Goal: Task Accomplishment & Management: Use online tool/utility

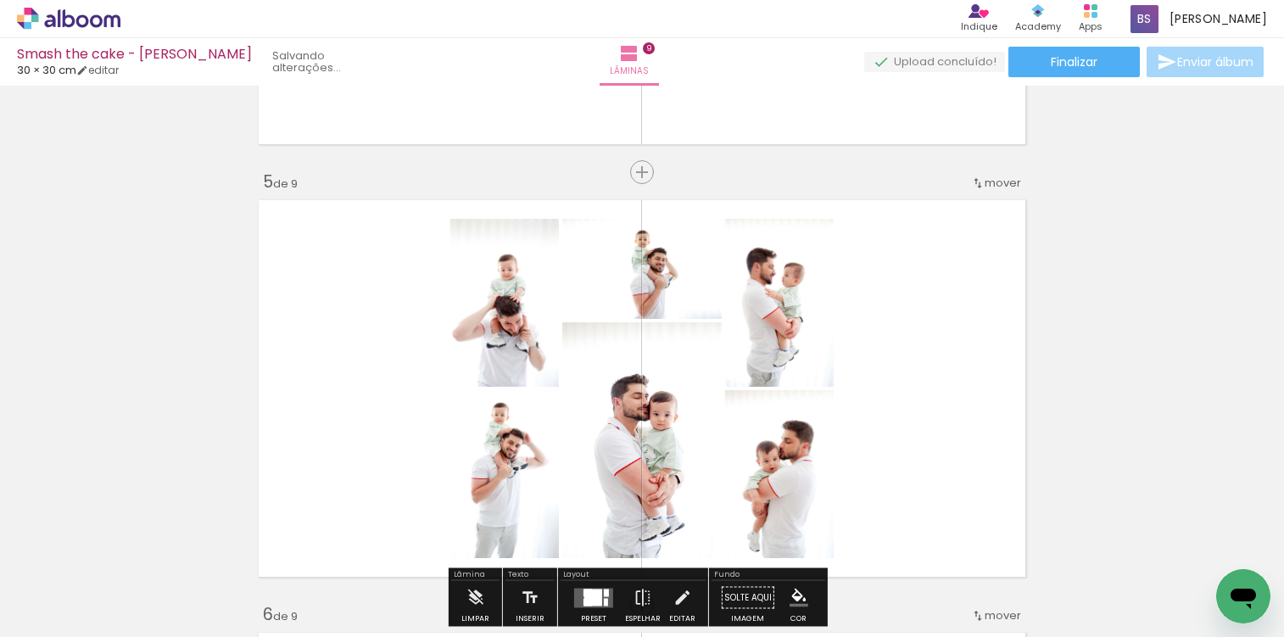
scroll to position [539, 0]
